Goal: Communication & Community: Answer question/provide support

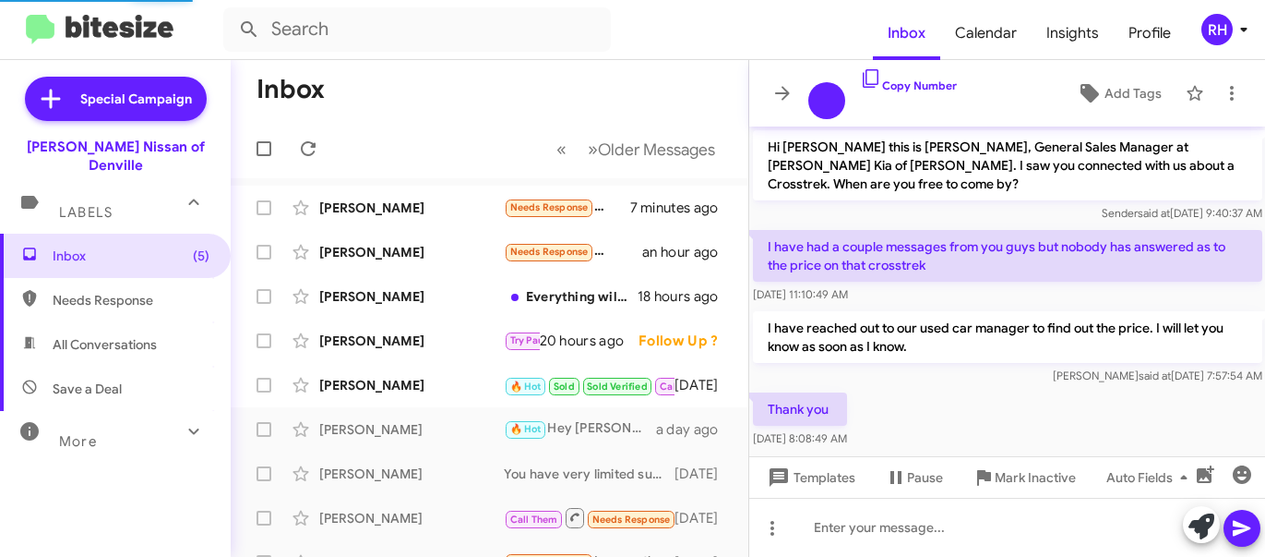
scroll to position [549, 0]
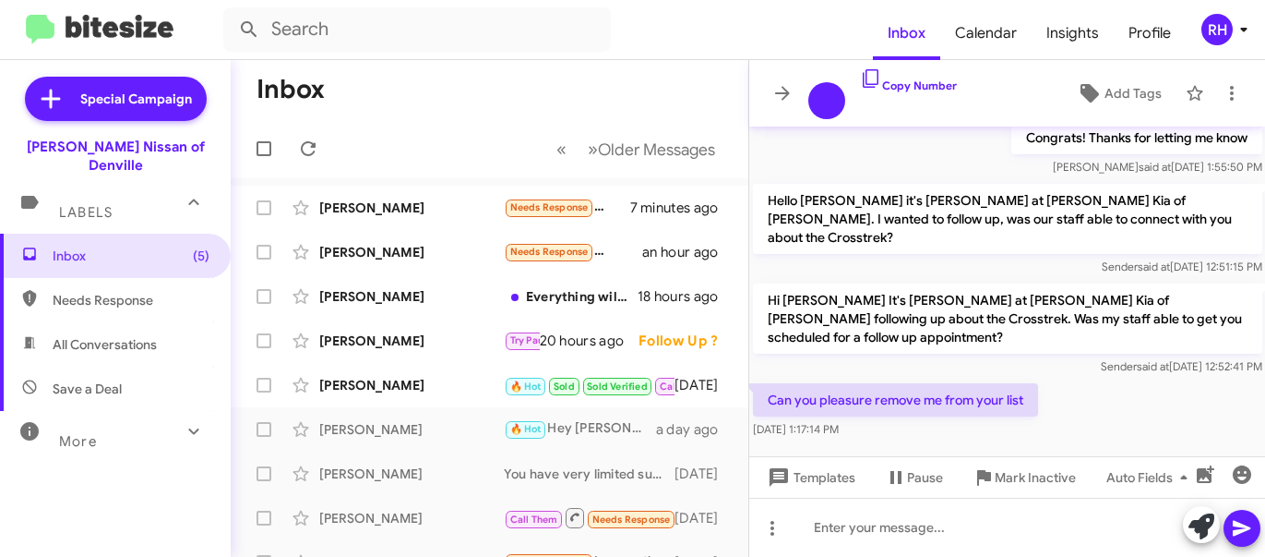
click at [1235, 29] on icon at bounding box center [1244, 29] width 22 height 22
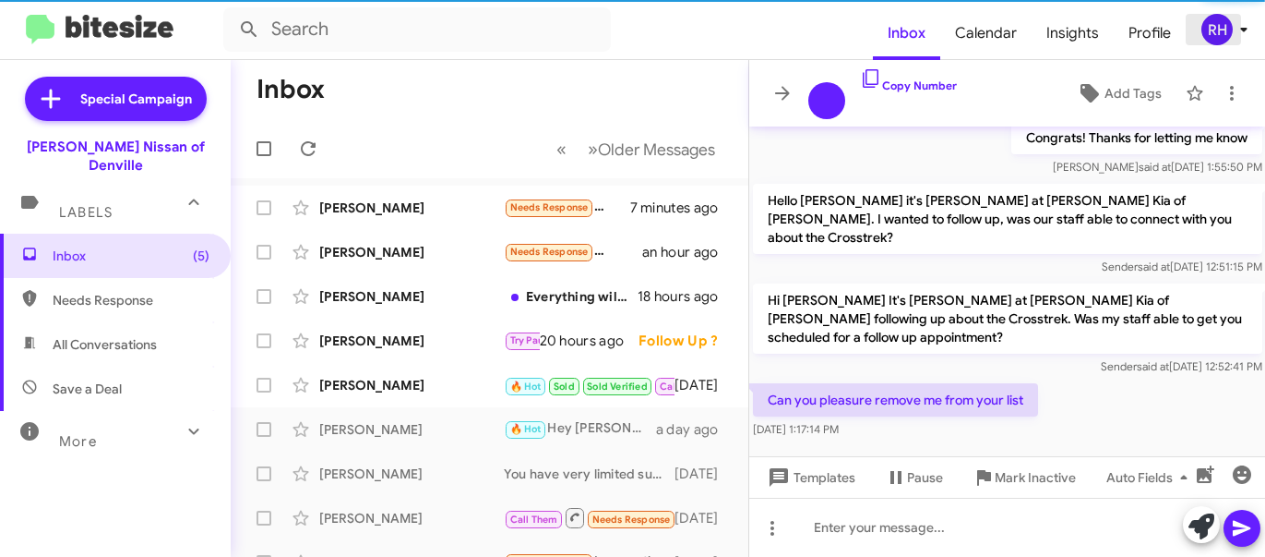
click at [1235, 29] on icon at bounding box center [1244, 29] width 22 height 22
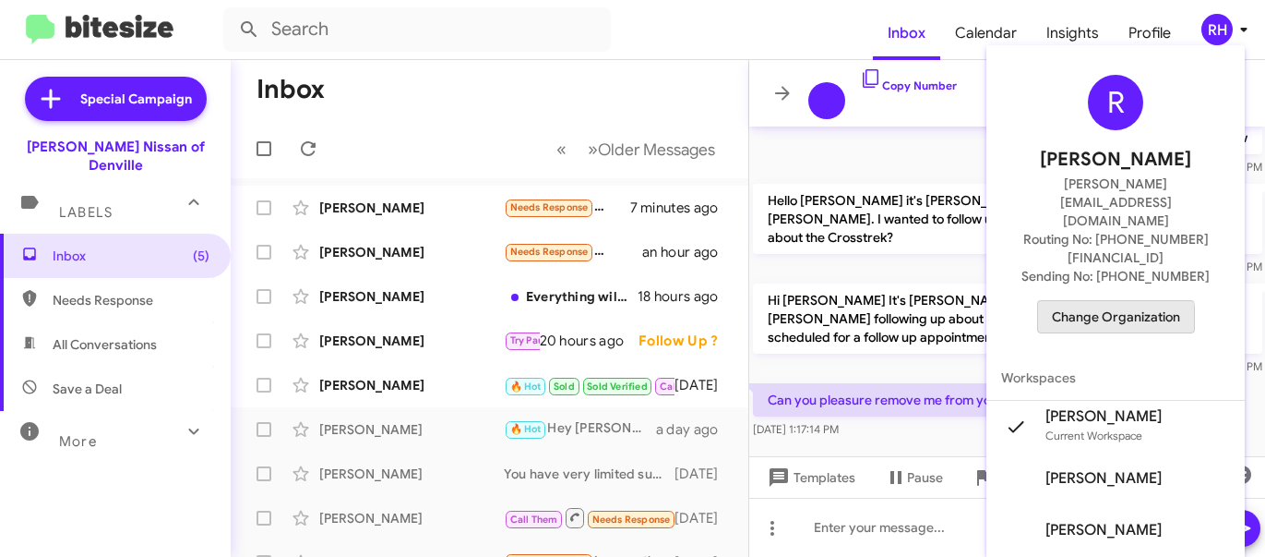
click at [1129, 301] on span "Change Organization" at bounding box center [1116, 316] width 128 height 31
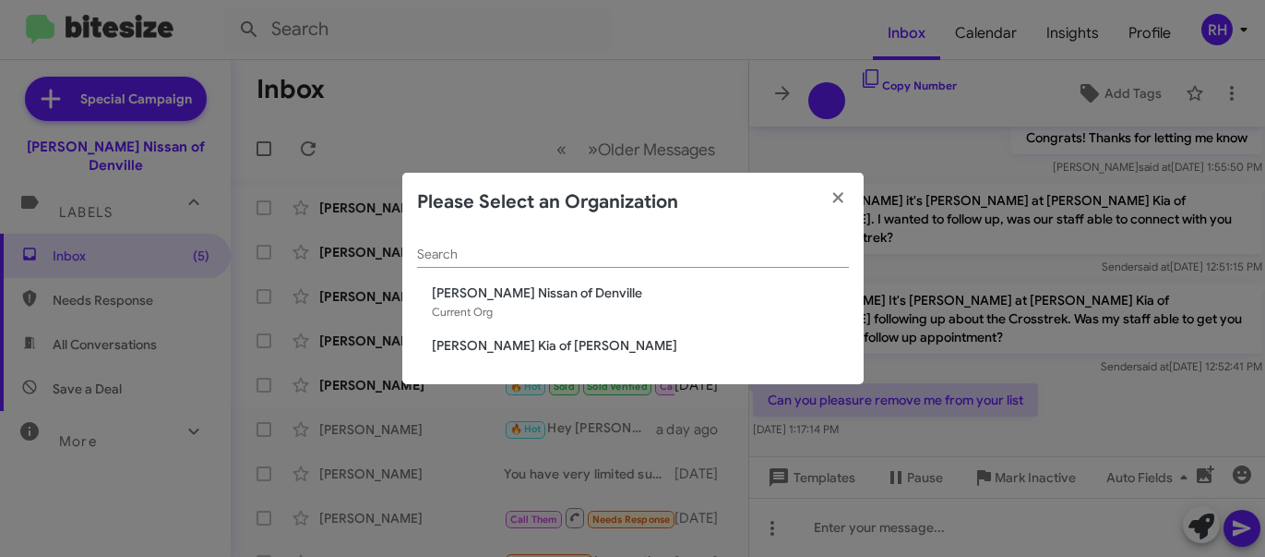
click at [539, 338] on span "[PERSON_NAME] Kia of [PERSON_NAME]" at bounding box center [640, 345] width 417 height 18
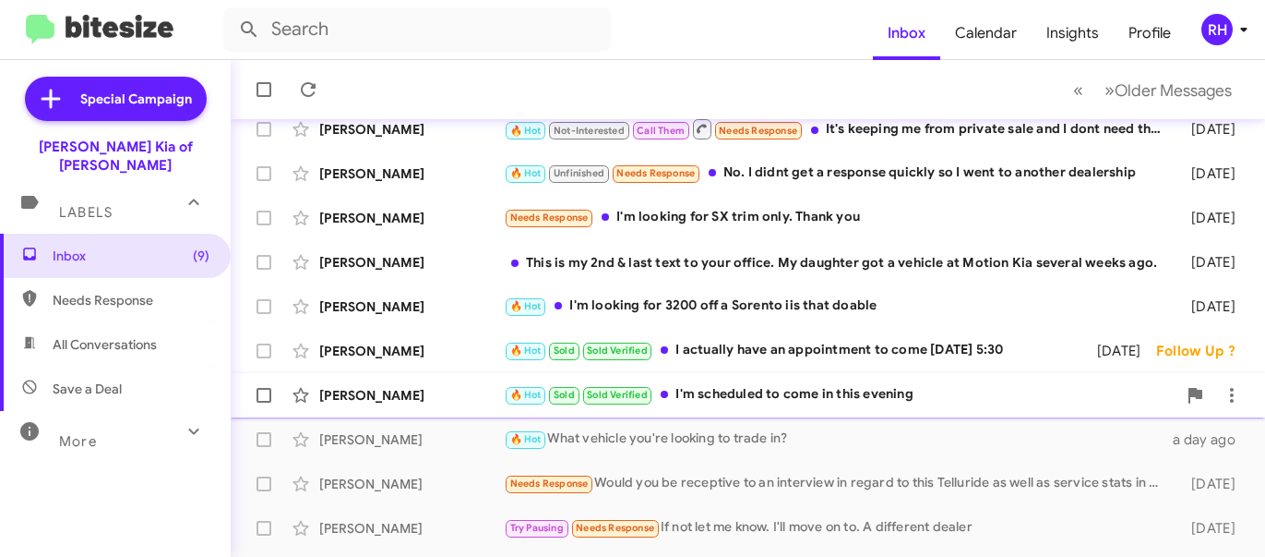
scroll to position [177, 0]
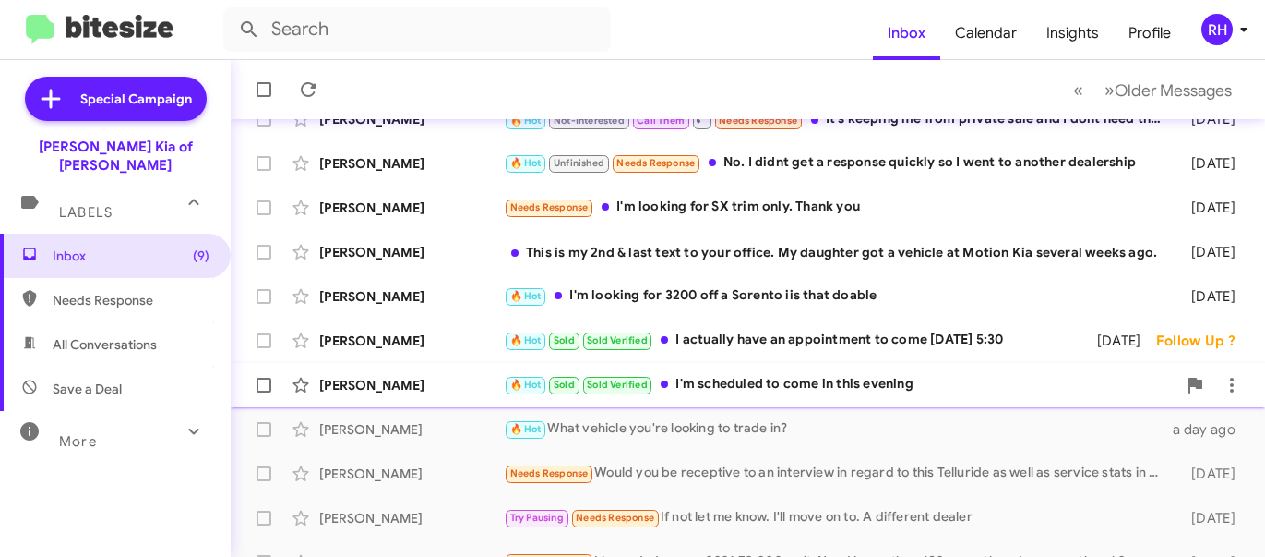
click at [433, 389] on div "Christie Bowness" at bounding box center [411, 385] width 185 height 18
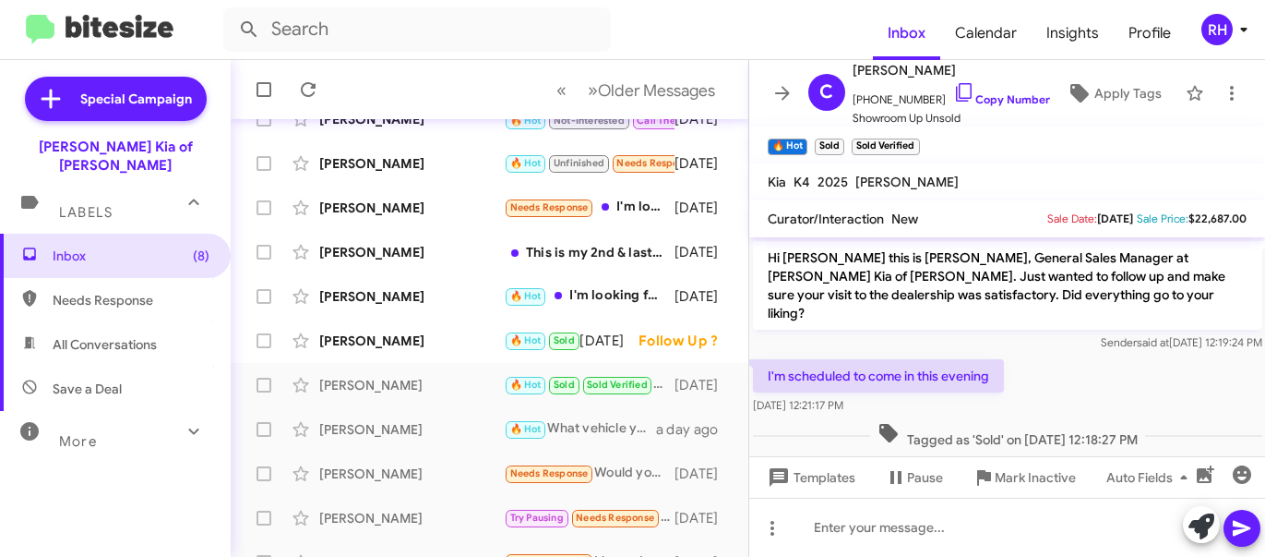
scroll to position [31, 0]
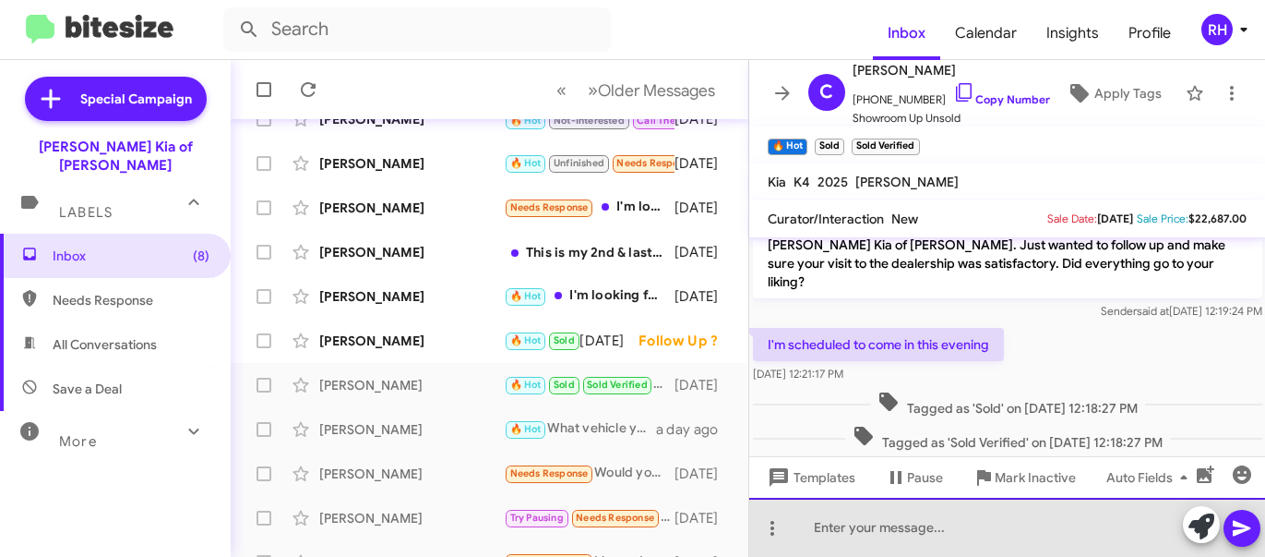
click at [902, 526] on div at bounding box center [1007, 526] width 517 height 59
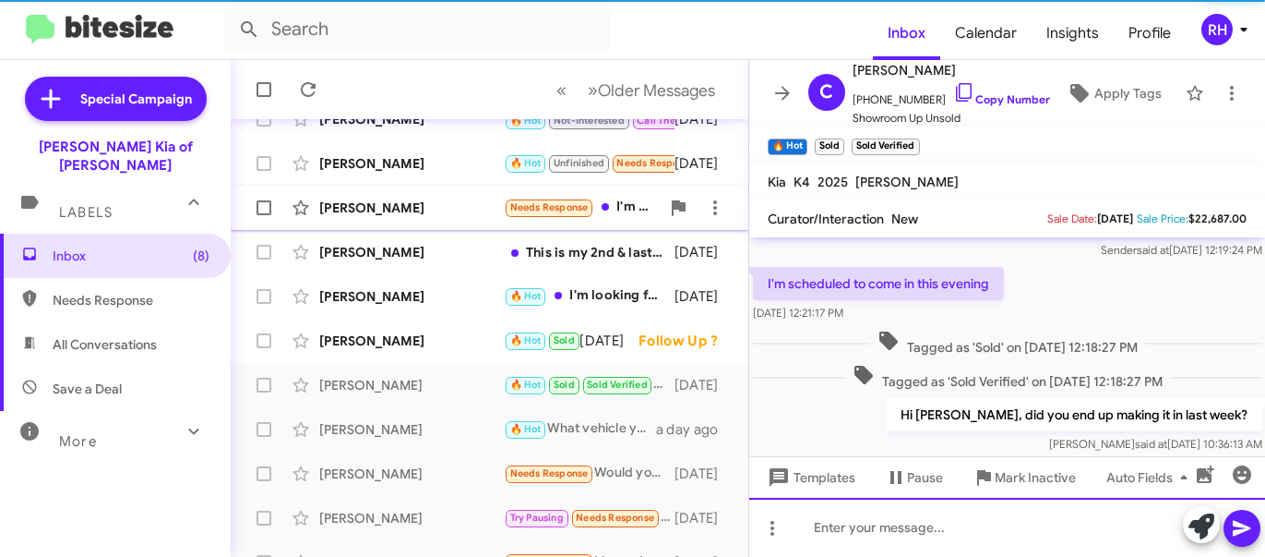
scroll to position [99, 0]
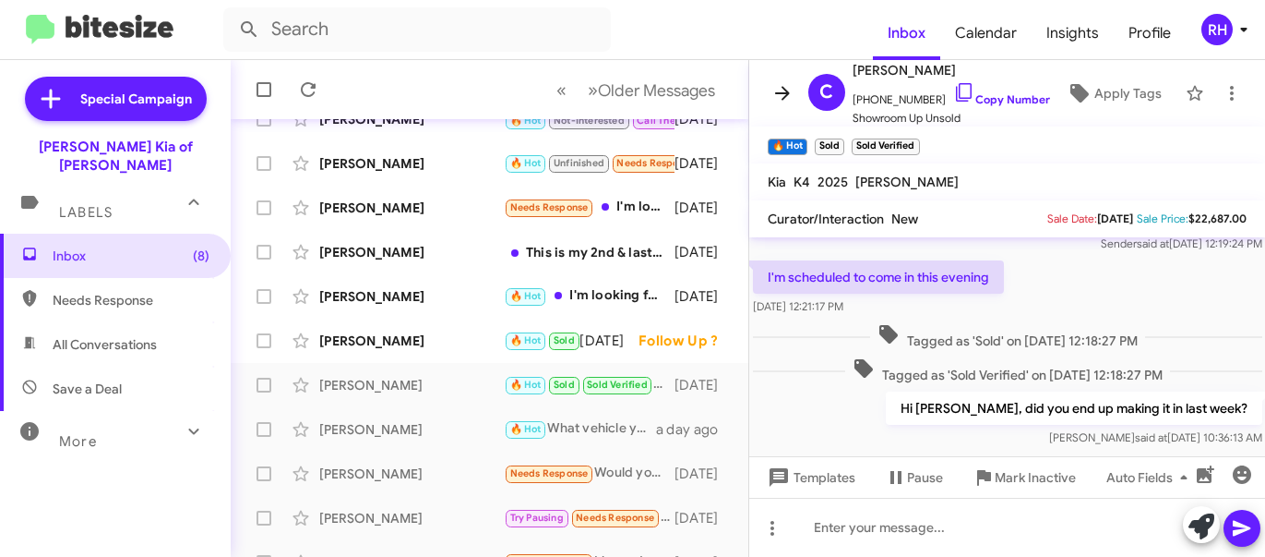
click at [787, 94] on icon at bounding box center [782, 93] width 15 height 14
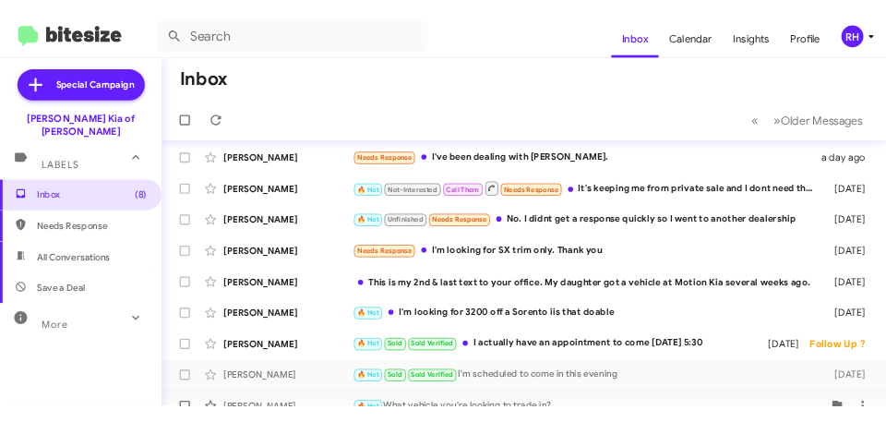
scroll to position [53, 0]
